Goal: Task Accomplishment & Management: Use online tool/utility

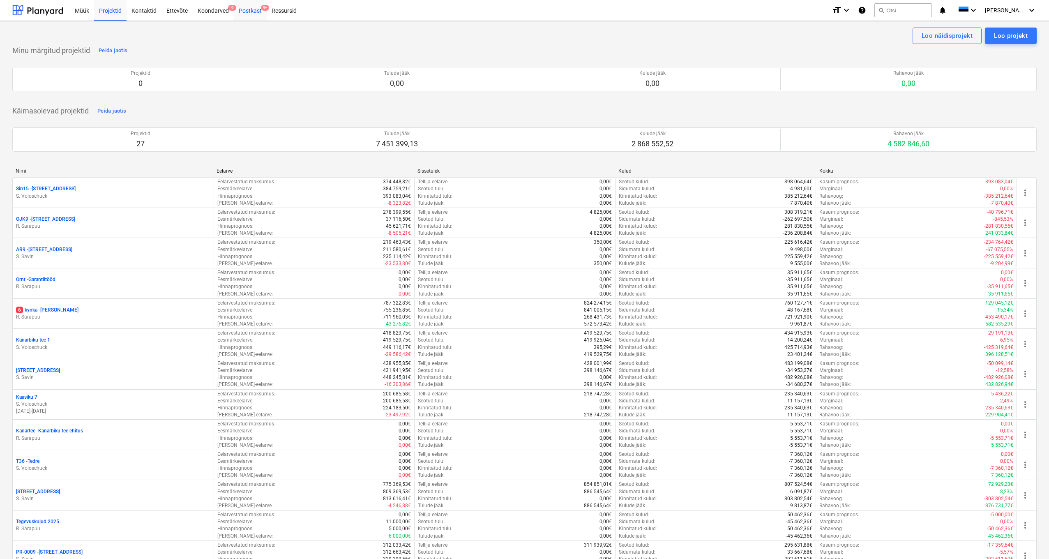
click at [255, 13] on div "Postkast 9+" at bounding box center [250, 10] width 33 height 21
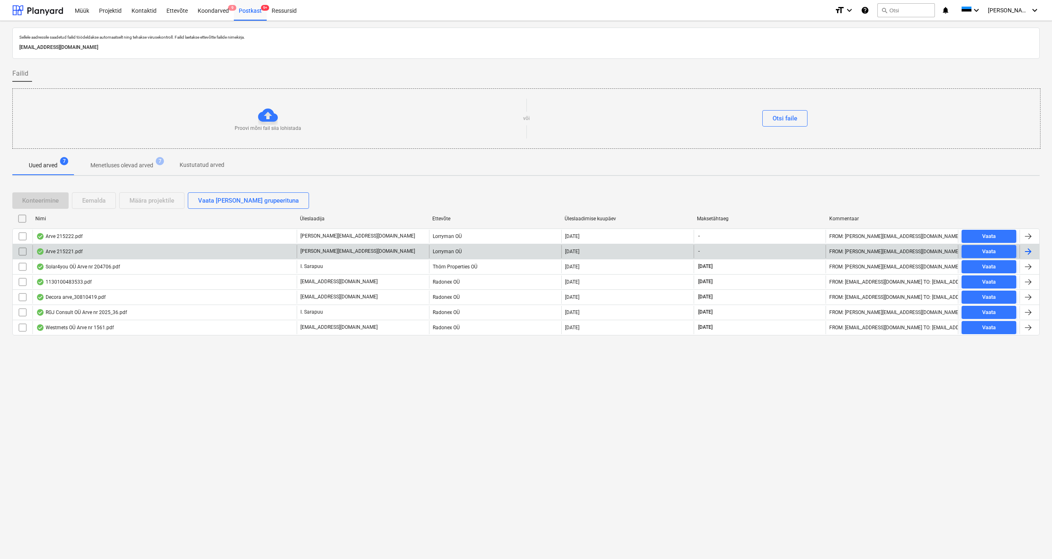
click at [74, 251] on div "Arve 215221.pdf" at bounding box center [59, 251] width 46 height 7
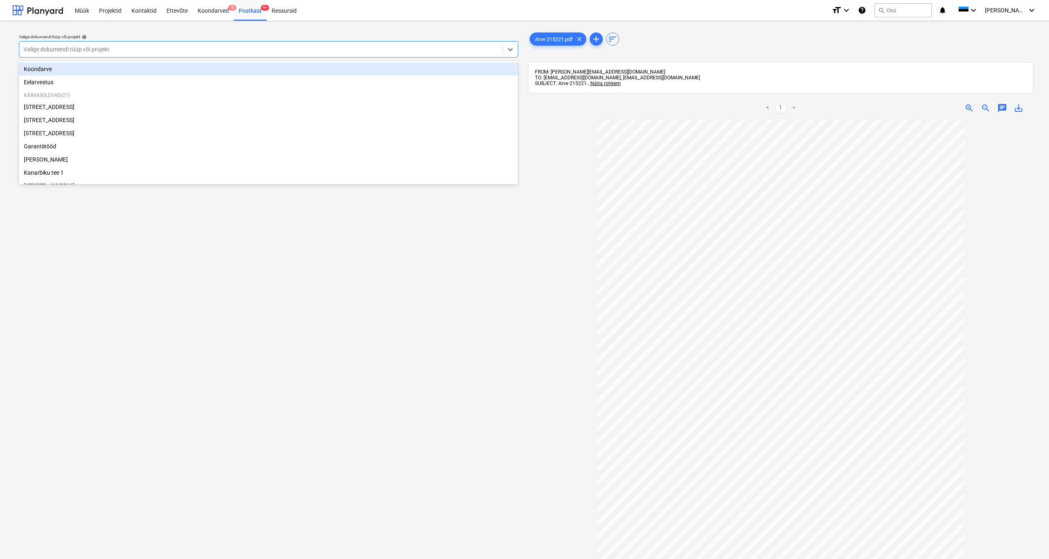
click at [46, 52] on div "Valige dokumendi tüüp või projekt" at bounding box center [260, 49] width 475 height 7
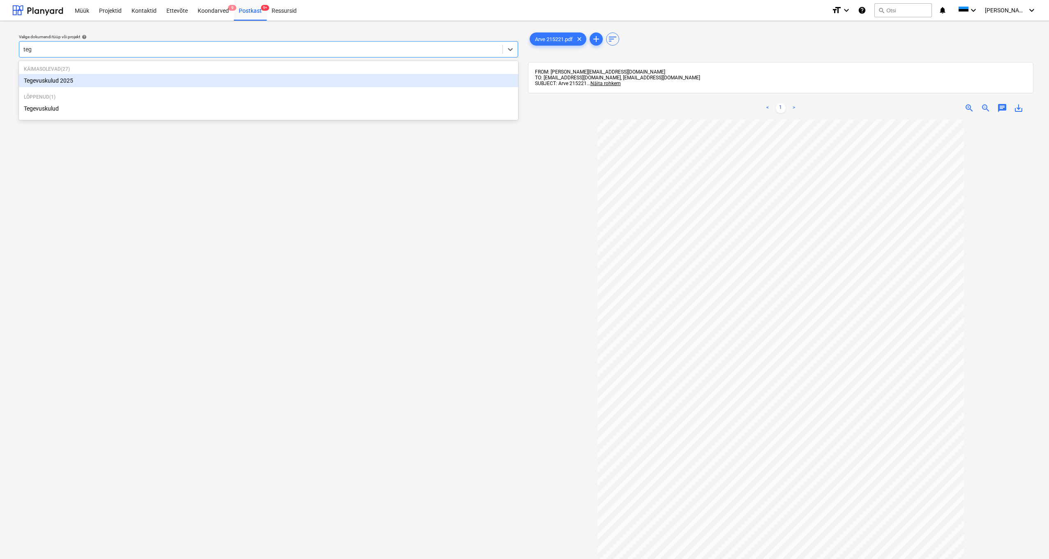
type input "tege"
click at [56, 79] on div "Tegevuskulud 2025" at bounding box center [268, 80] width 499 height 13
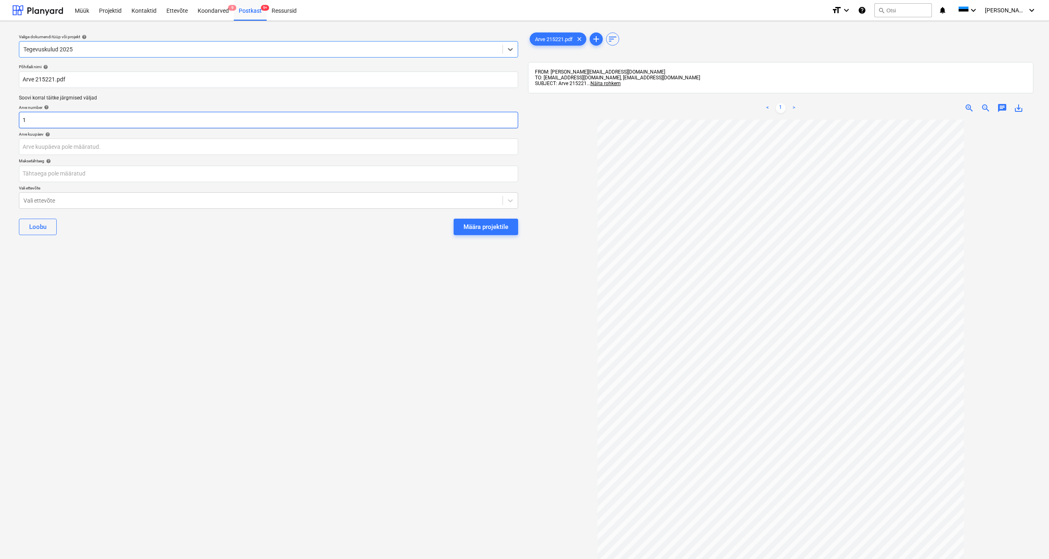
click at [35, 119] on input "1" at bounding box center [268, 120] width 499 height 16
type input "215221"
click at [30, 145] on body "Müük Projektid Kontaktid Ettevõte Koondarved 9 Postkast 9+ Ressursid format_siz…" at bounding box center [524, 279] width 1049 height 559
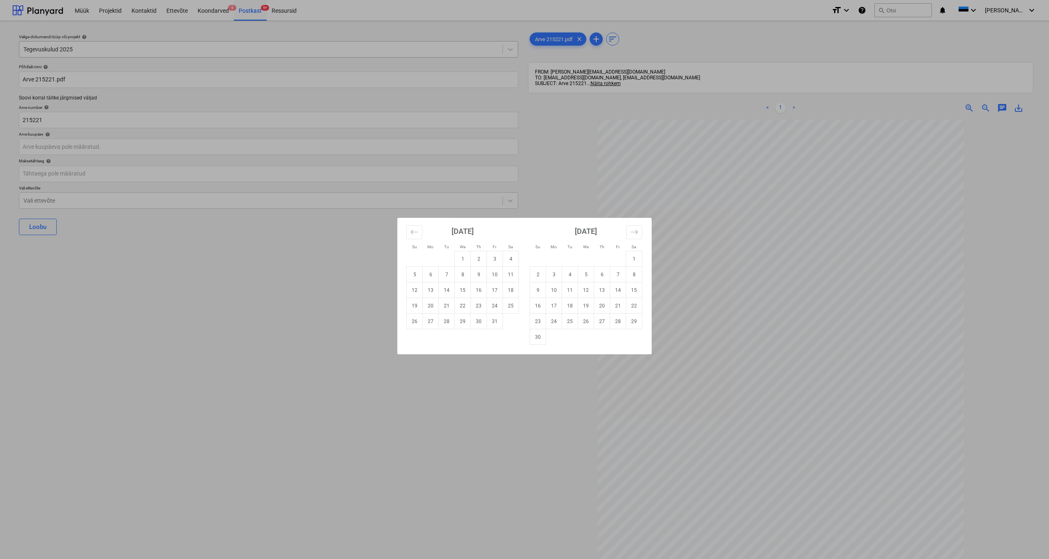
click at [462, 257] on td "1" at bounding box center [463, 259] width 16 height 16
type input "[DATE]"
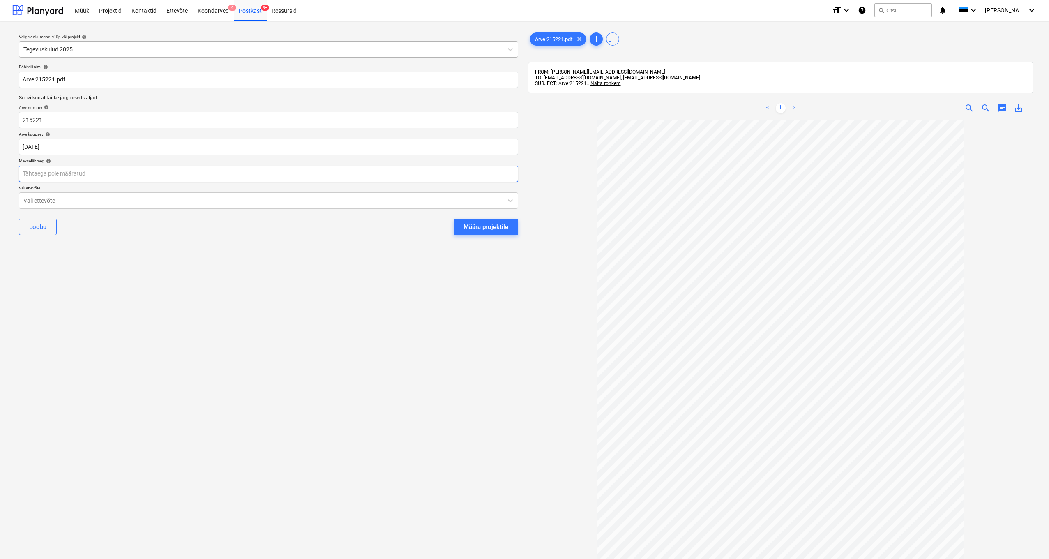
click at [62, 176] on body "Müük Projektid Kontaktid Ettevõte Koondarved 9 Postkast 9+ Ressursid format_siz…" at bounding box center [524, 279] width 1049 height 559
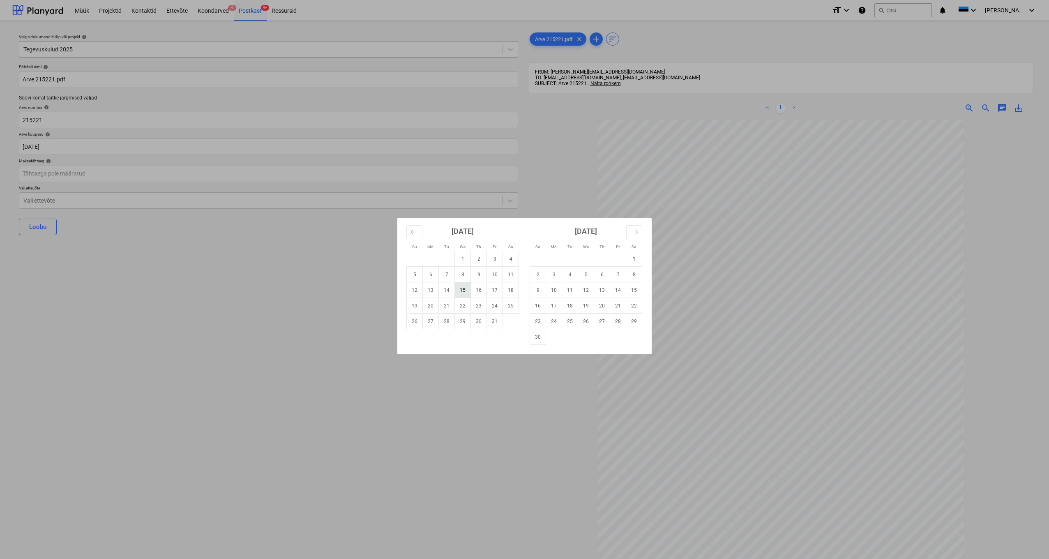
click at [464, 290] on td "15" at bounding box center [463, 290] width 16 height 16
type input "[DATE]"
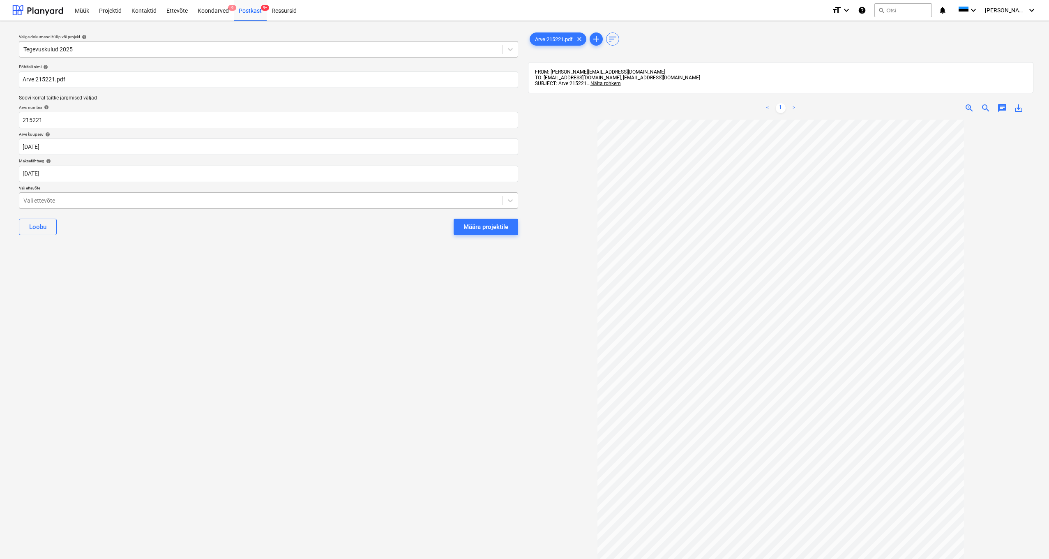
click at [29, 200] on div "Vali ettevõte" at bounding box center [260, 200] width 475 height 7
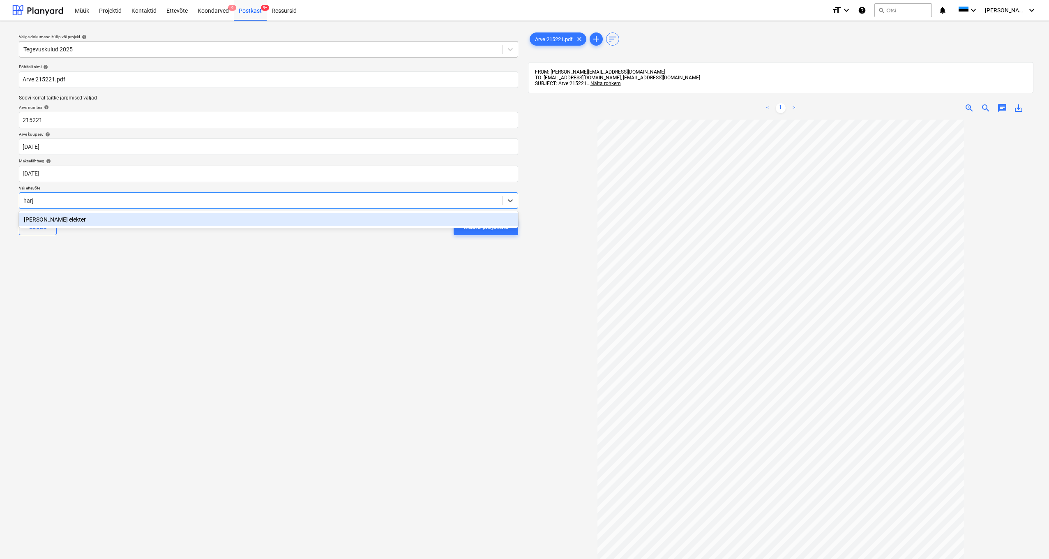
type input "[GEOGRAPHIC_DATA]"
click at [46, 219] on div "[PERSON_NAME] elekter" at bounding box center [268, 219] width 499 height 13
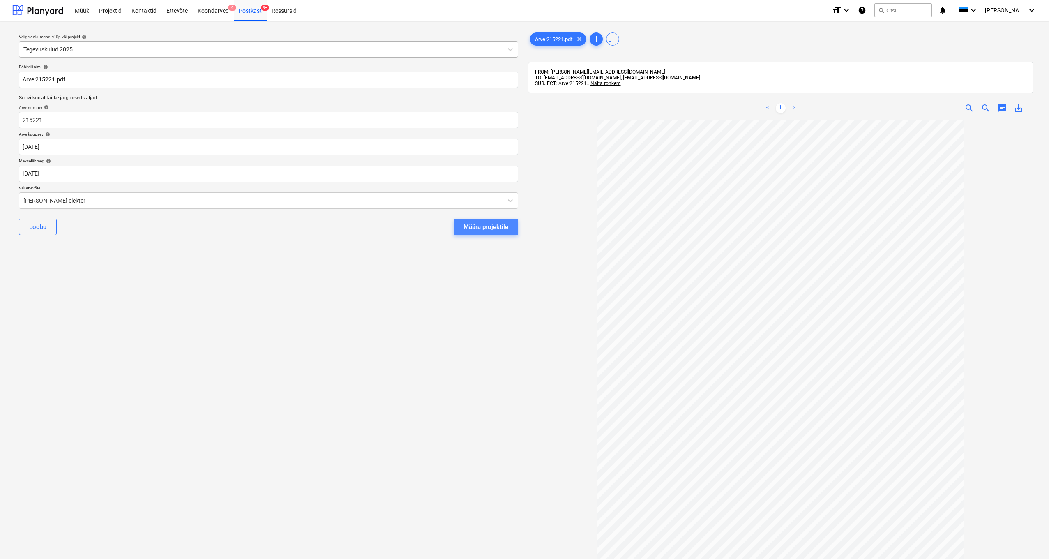
click at [498, 233] on button "Määra projektile" at bounding box center [485, 227] width 64 height 16
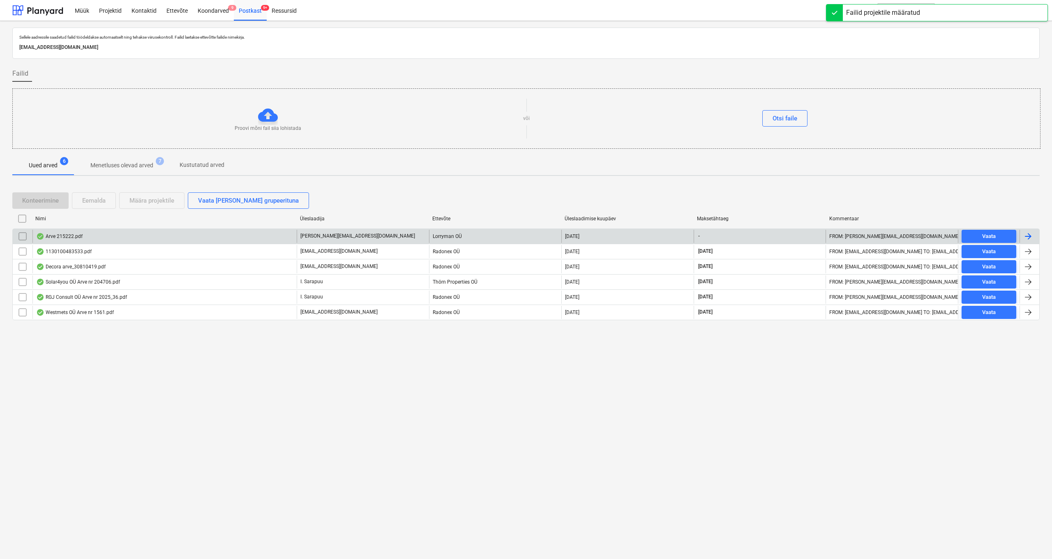
click at [62, 233] on div "Arve 215222.pdf" at bounding box center [59, 236] width 46 height 7
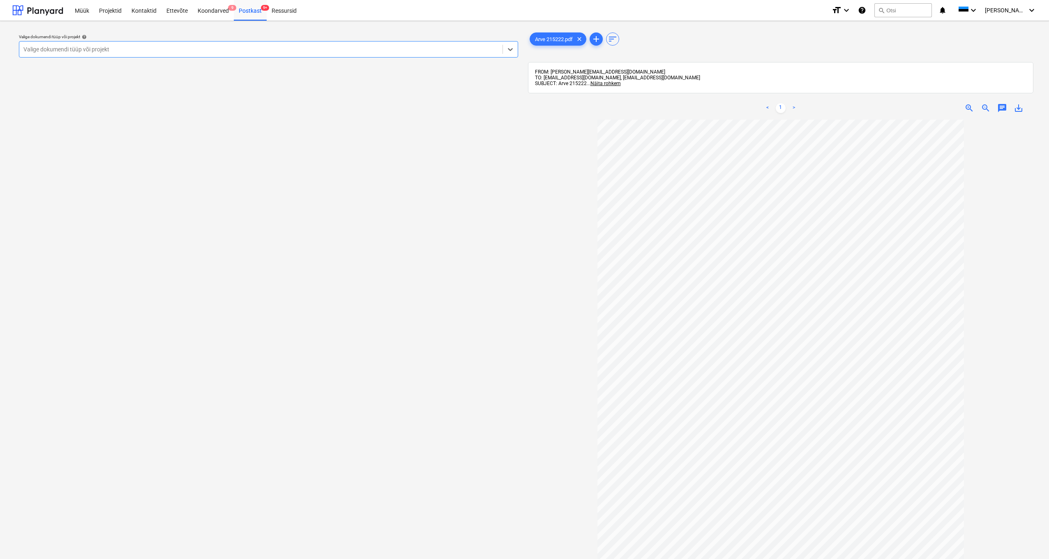
click at [26, 49] on div "Valige dokumendi tüüp või projekt" at bounding box center [260, 49] width 475 height 7
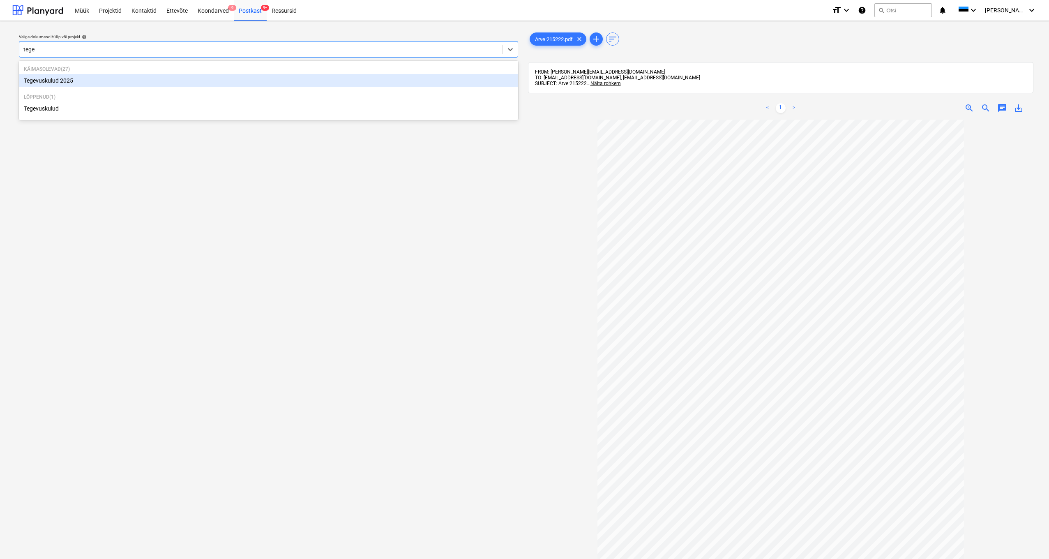
type input "tegev"
click at [83, 84] on div "Tegevuskulud 2025" at bounding box center [268, 80] width 499 height 13
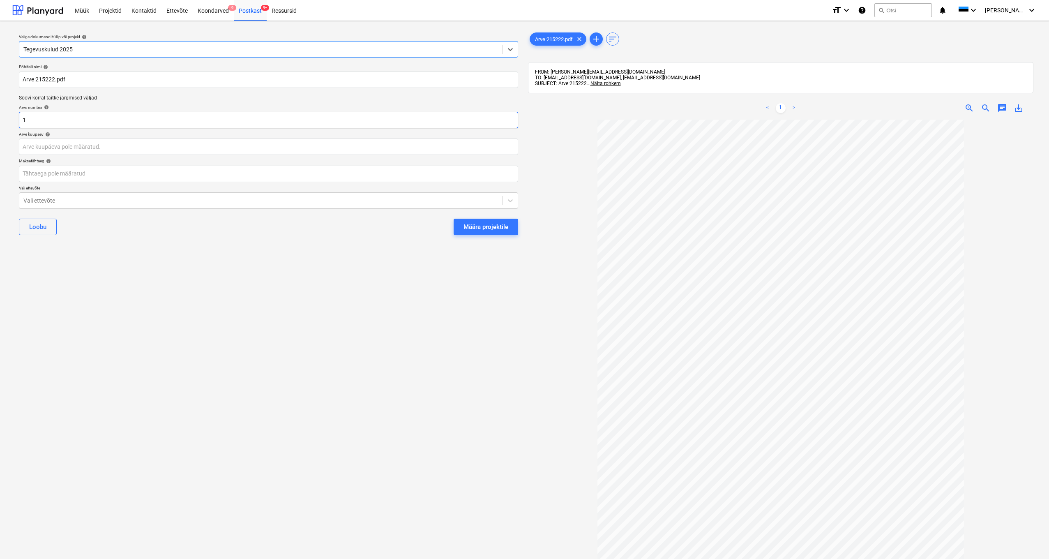
click at [48, 121] on input "1" at bounding box center [268, 120] width 499 height 16
type input "215222"
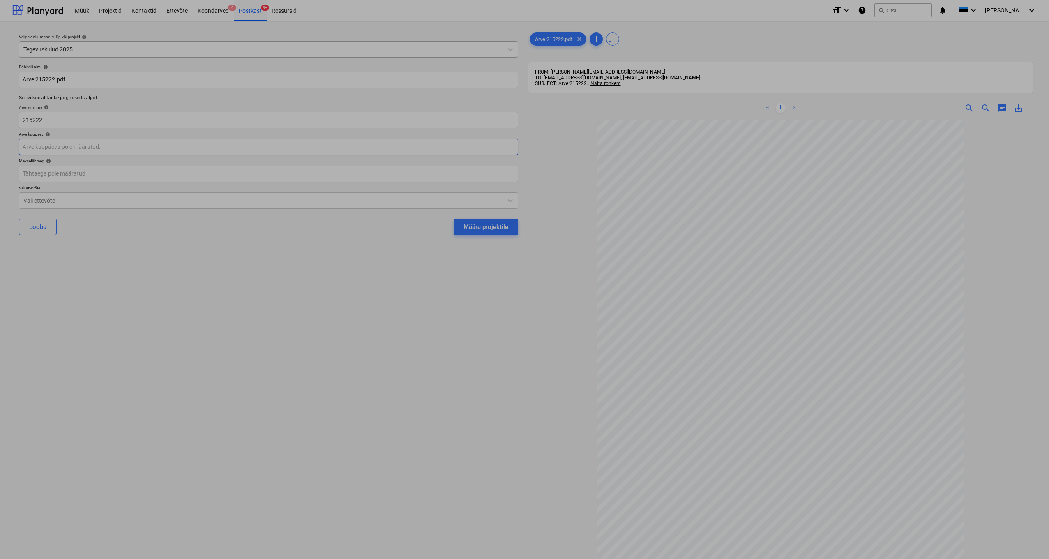
click at [35, 145] on body "Müük Projektid Kontaktid Ettevõte Koondarved 9 Postkast 9+ Ressursid format_siz…" at bounding box center [524, 279] width 1049 height 559
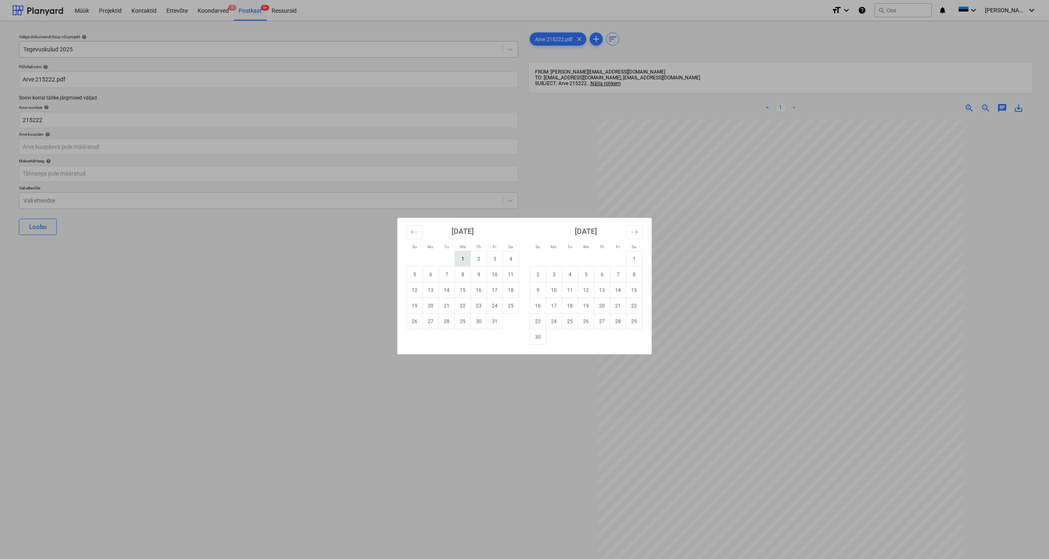
click at [458, 256] on td "1" at bounding box center [463, 259] width 16 height 16
type input "[DATE]"
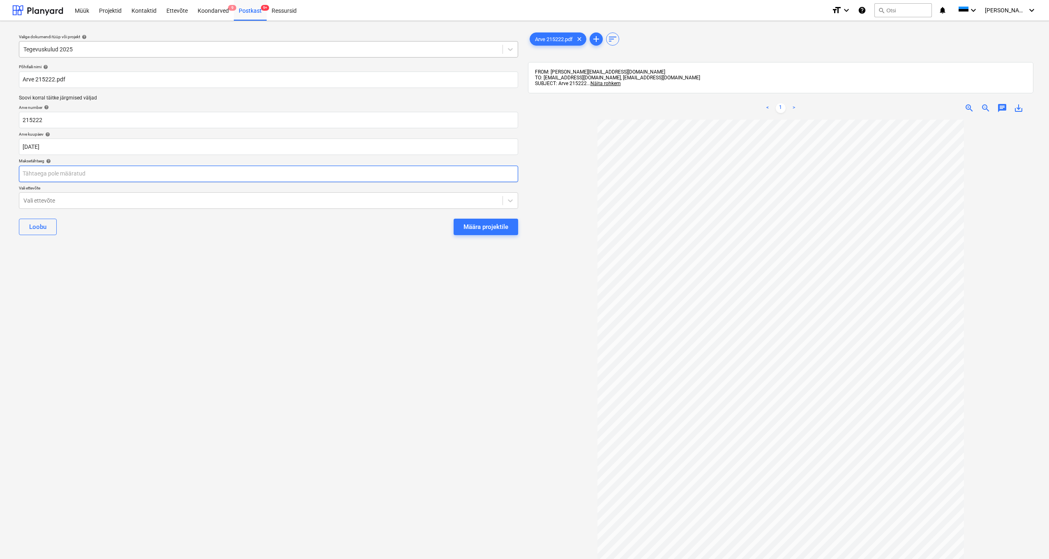
click at [59, 174] on body "Müük Projektid Kontaktid Ettevõte Koondarved 9 Postkast 9+ Ressursid format_siz…" at bounding box center [524, 279] width 1049 height 559
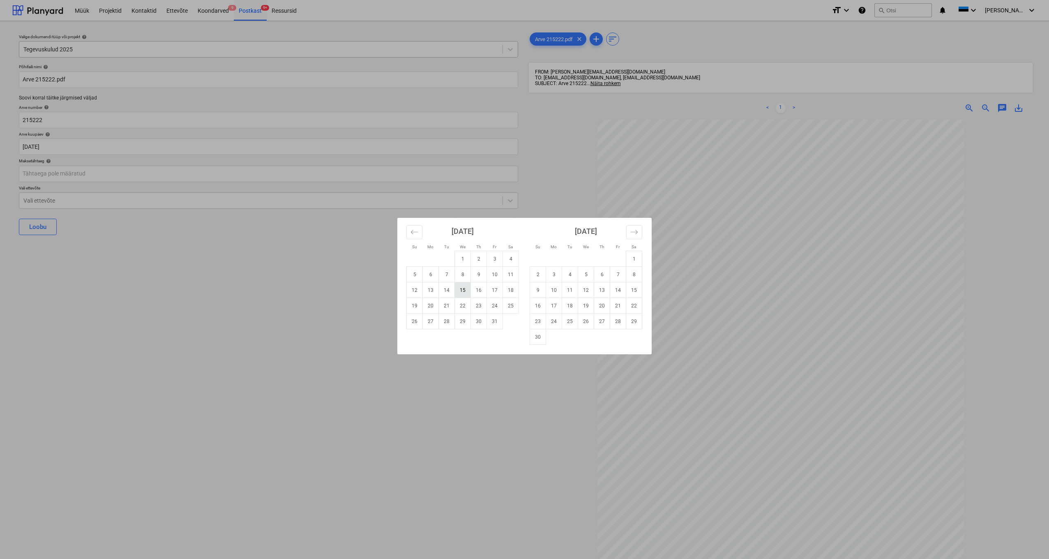
click at [465, 290] on td "15" at bounding box center [463, 290] width 16 height 16
type input "[DATE]"
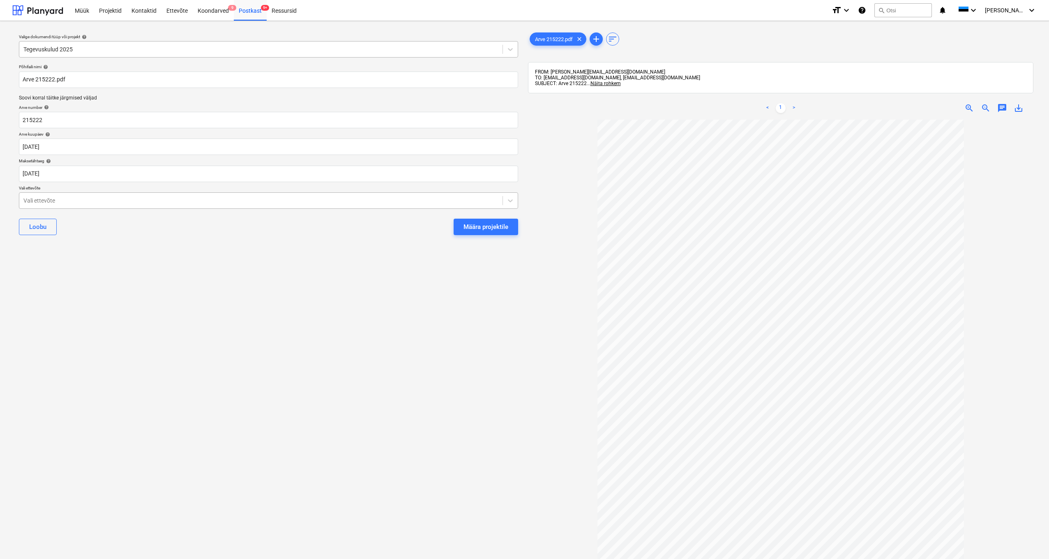
click at [35, 197] on div "Vali ettevõte" at bounding box center [260, 200] width 475 height 7
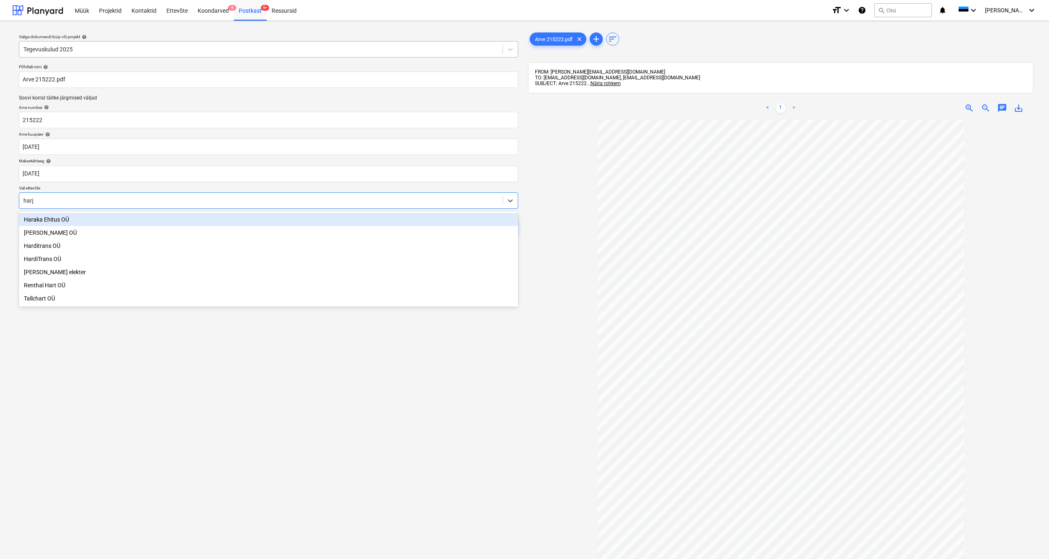
type input "[GEOGRAPHIC_DATA]"
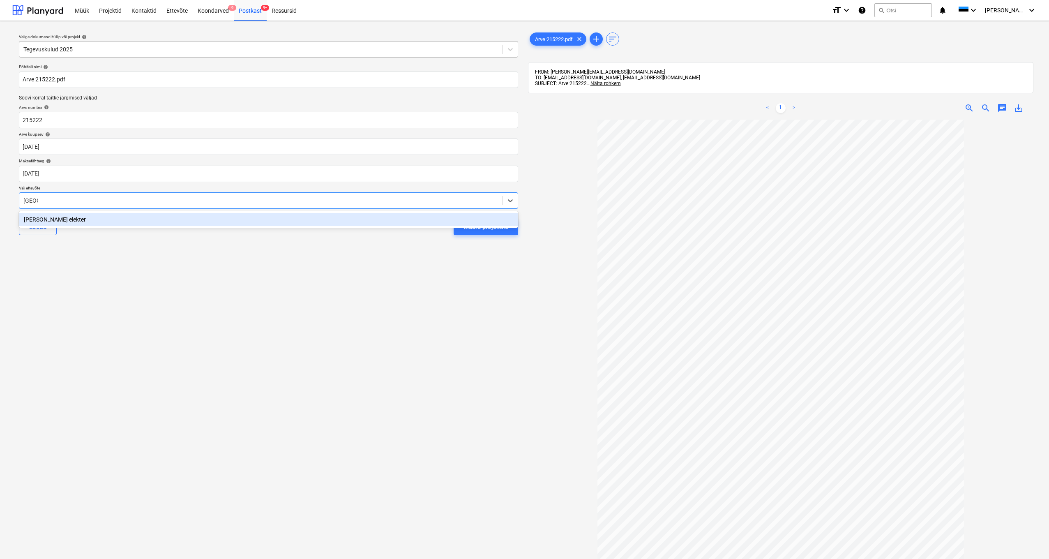
click at [46, 218] on div "[PERSON_NAME] elekter" at bounding box center [268, 219] width 499 height 13
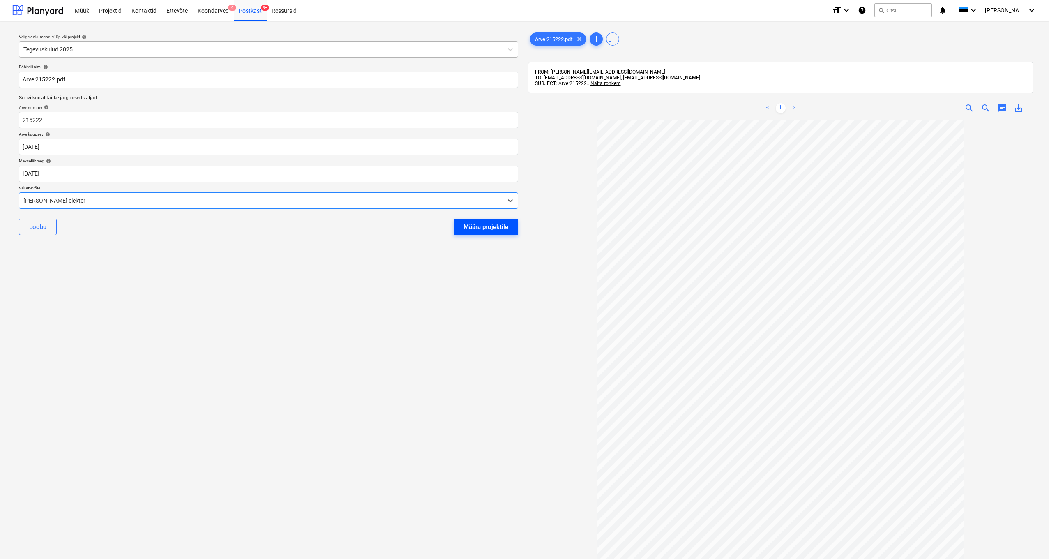
click at [465, 222] on div "Määra projektile" at bounding box center [485, 226] width 45 height 11
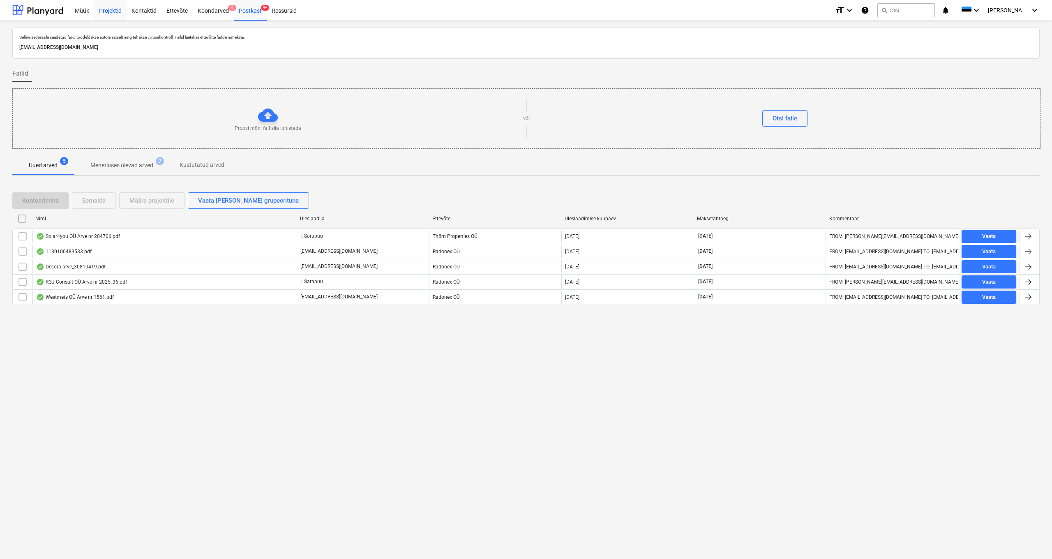
click at [107, 14] on div "Projektid" at bounding box center [110, 10] width 32 height 21
